Goal: Task Accomplishment & Management: Use online tool/utility

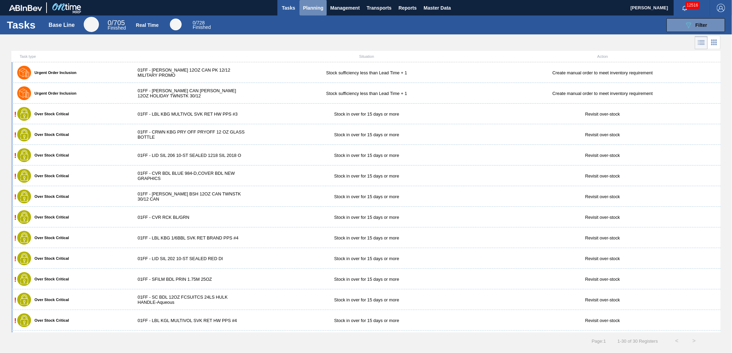
click at [301, 11] on button "Planning" at bounding box center [312, 8] width 27 height 16
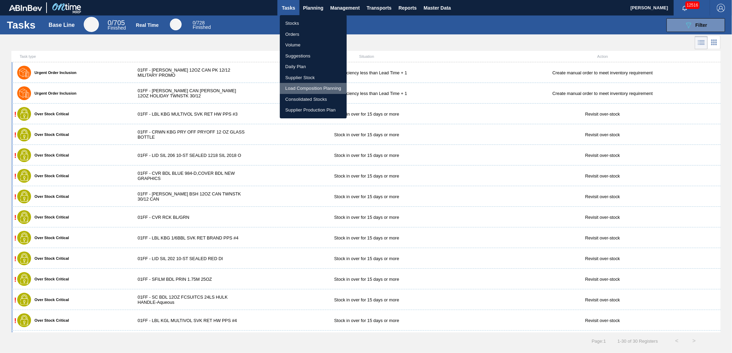
click at [305, 90] on li "Load Composition Planning" at bounding box center [313, 88] width 67 height 11
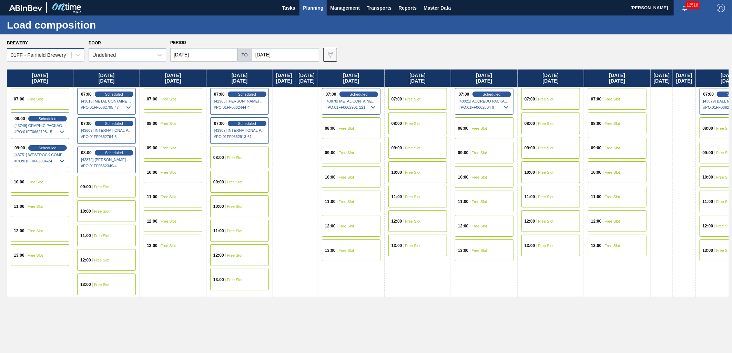
click at [57, 57] on div "01FF - Fairfield Brewery" at bounding box center [38, 55] width 55 height 6
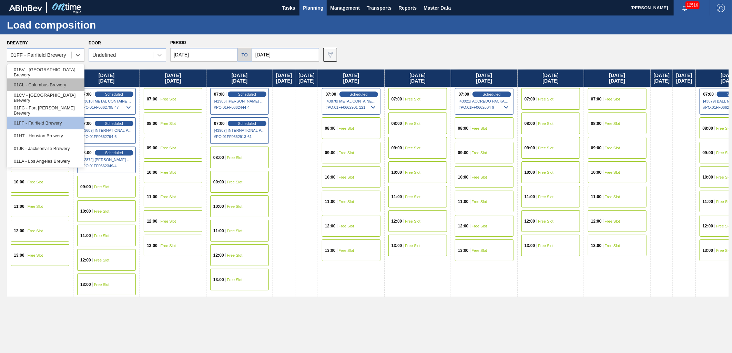
click at [45, 87] on div "01CL - Columbus Brewery" at bounding box center [46, 85] width 78 height 13
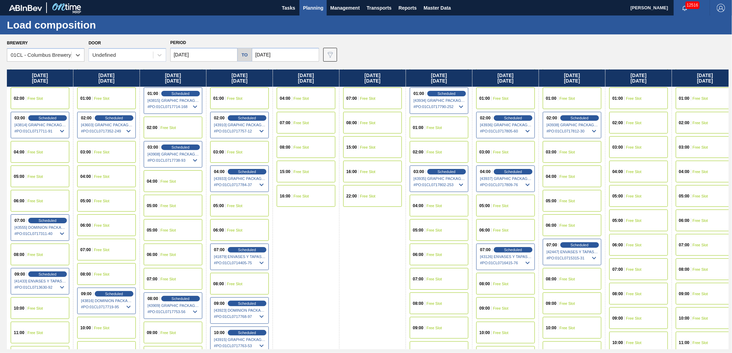
scroll to position [38, 0]
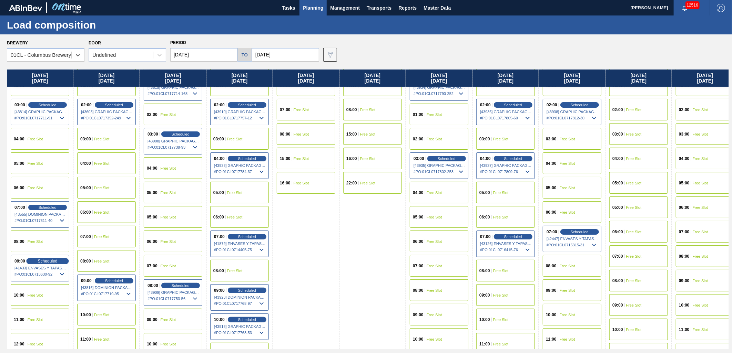
click at [43, 260] on span "Scheduled" at bounding box center [48, 261] width 20 height 4
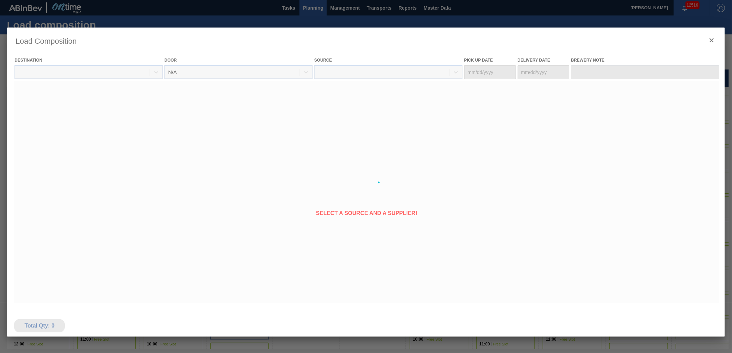
type Date "[DATE]"
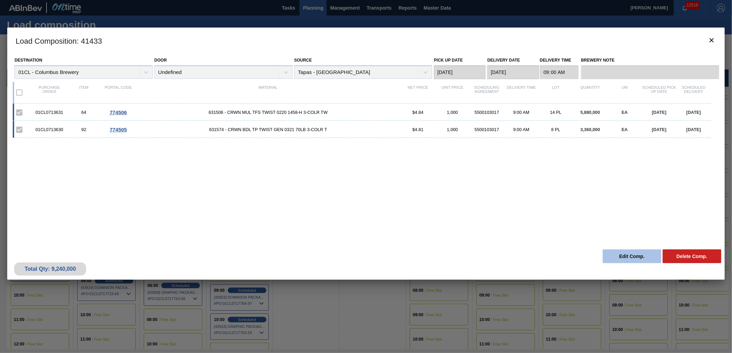
click at [620, 256] on button "Edit Comp." at bounding box center [632, 257] width 59 height 14
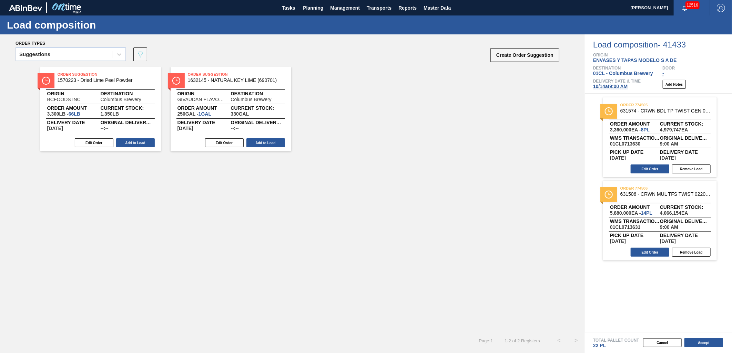
click at [602, 85] on span "[DATE] 9:00 AM" at bounding box center [610, 87] width 35 height 6
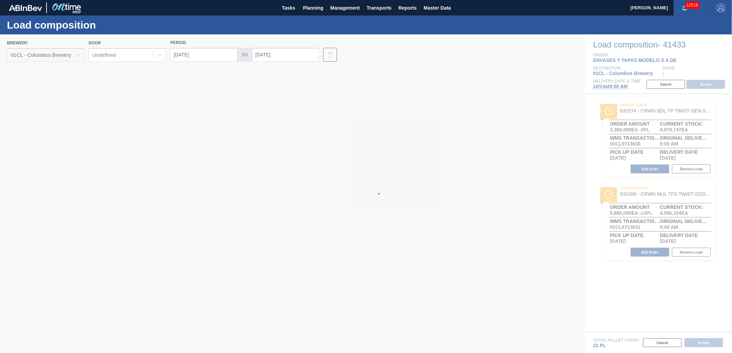
type input "[DATE]"
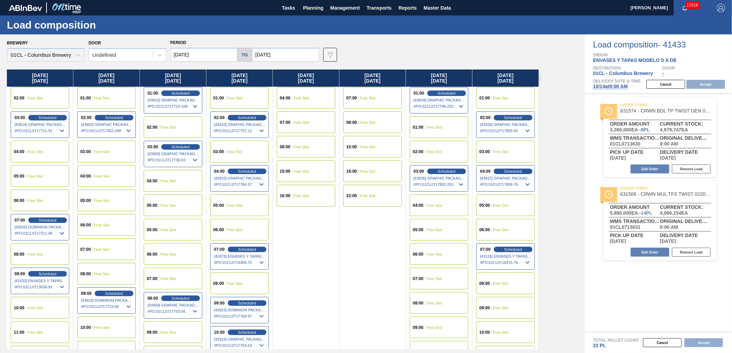
scroll to position [38, 0]
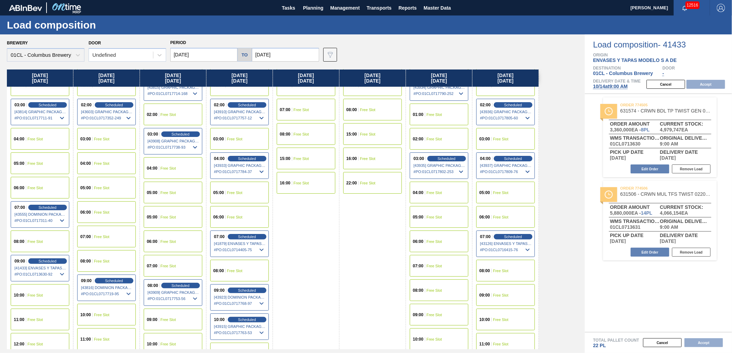
click at [161, 266] on span "Free Slot" at bounding box center [169, 266] width 16 height 4
click at [707, 84] on button "Accept" at bounding box center [705, 84] width 39 height 9
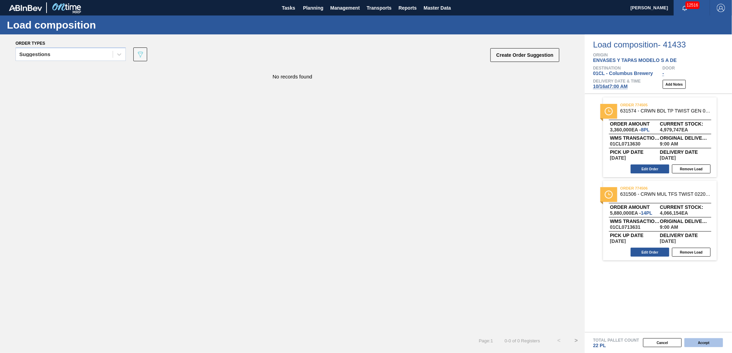
click at [699, 343] on button "Accept" at bounding box center [703, 343] width 39 height 9
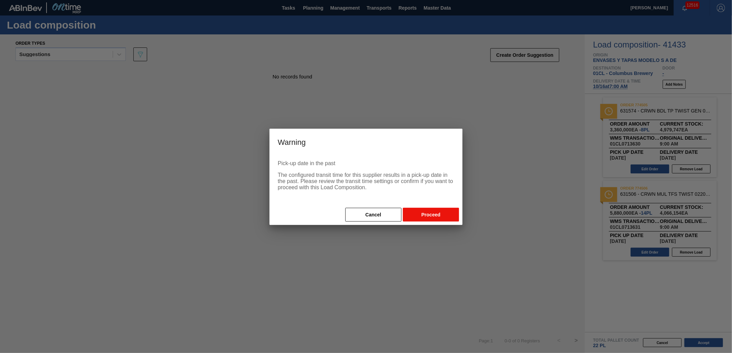
click at [425, 217] on button "Proceed" at bounding box center [431, 215] width 56 height 14
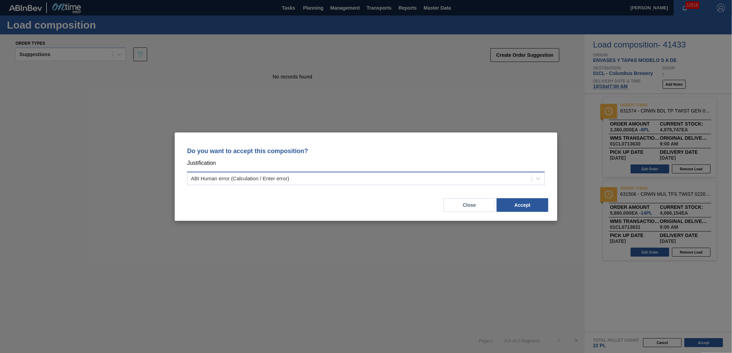
click at [414, 175] on div "ABI Human error (Calculation / Enter error)" at bounding box center [359, 179] width 344 height 10
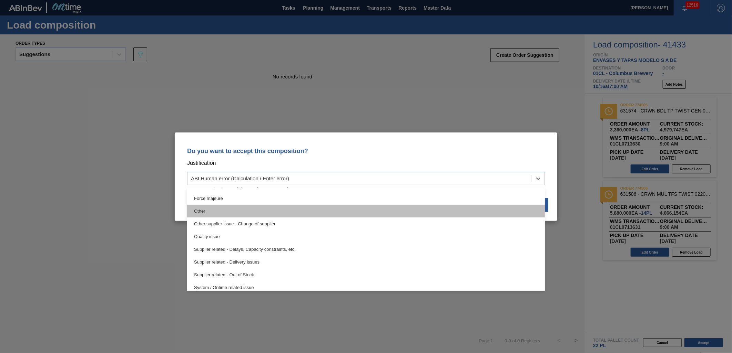
scroll to position [128, 0]
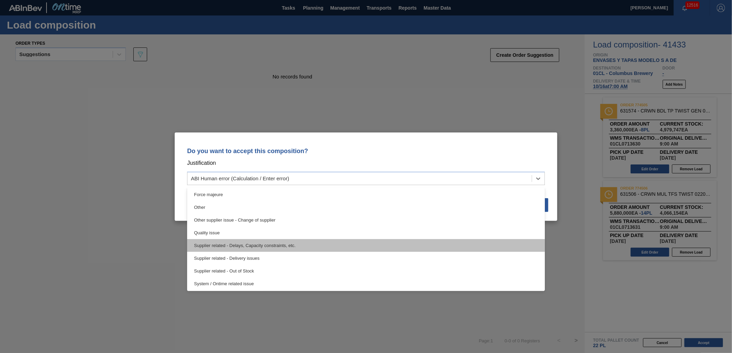
click at [319, 245] on div "Supplier related - Delays, Capacity constraints, etc." at bounding box center [366, 245] width 358 height 13
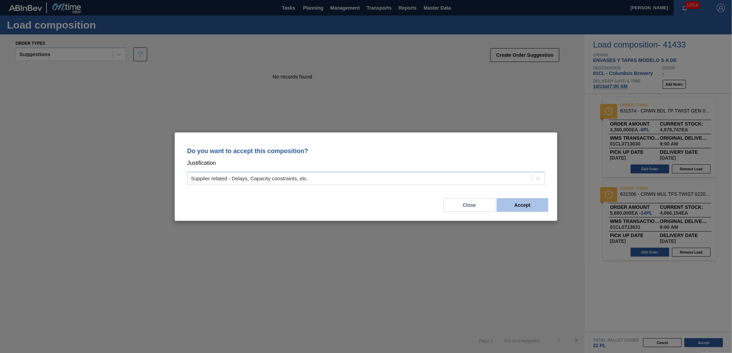
click at [534, 209] on button "Accept" at bounding box center [522, 205] width 52 height 14
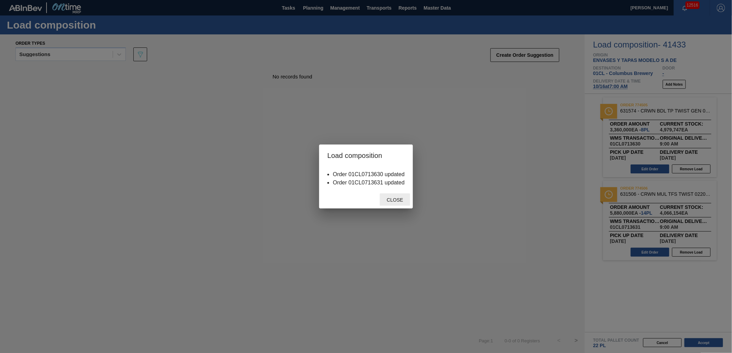
click at [392, 201] on span "Close" at bounding box center [394, 200] width 27 height 6
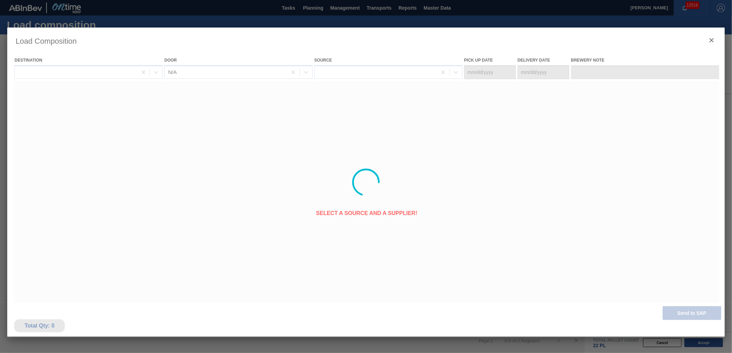
type Date "[DATE]"
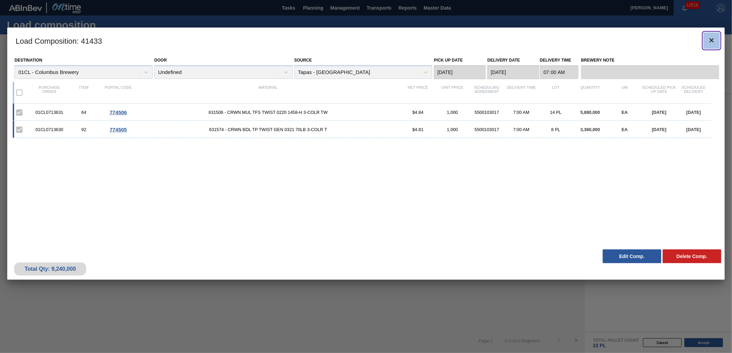
click at [712, 39] on icon "botão de ícone" at bounding box center [711, 40] width 8 height 8
